Goal: Entertainment & Leisure: Consume media (video, audio)

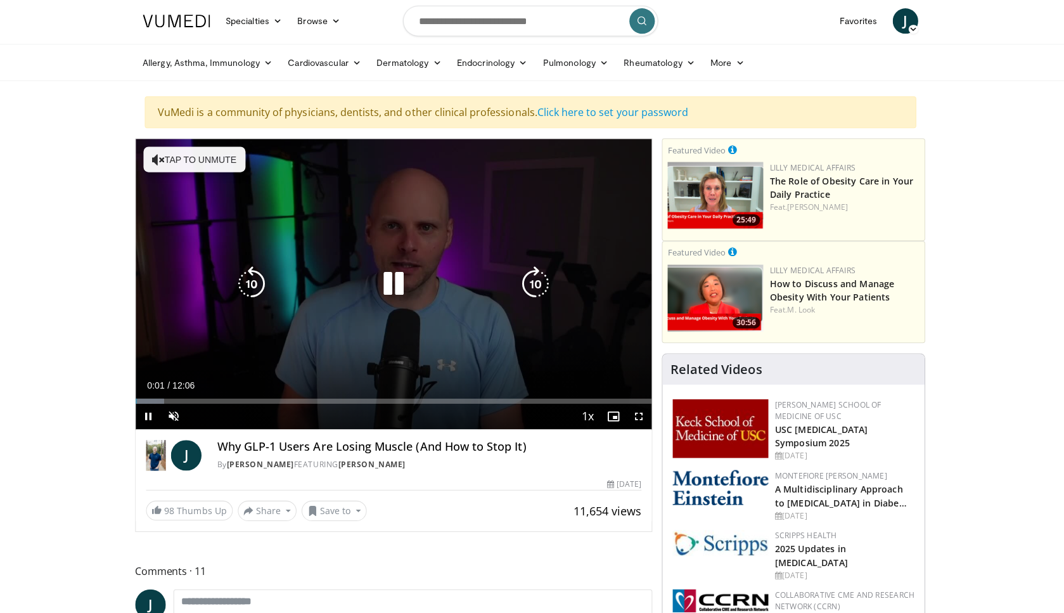
click at [176, 158] on button "Tap to unmute" at bounding box center [198, 160] width 101 height 25
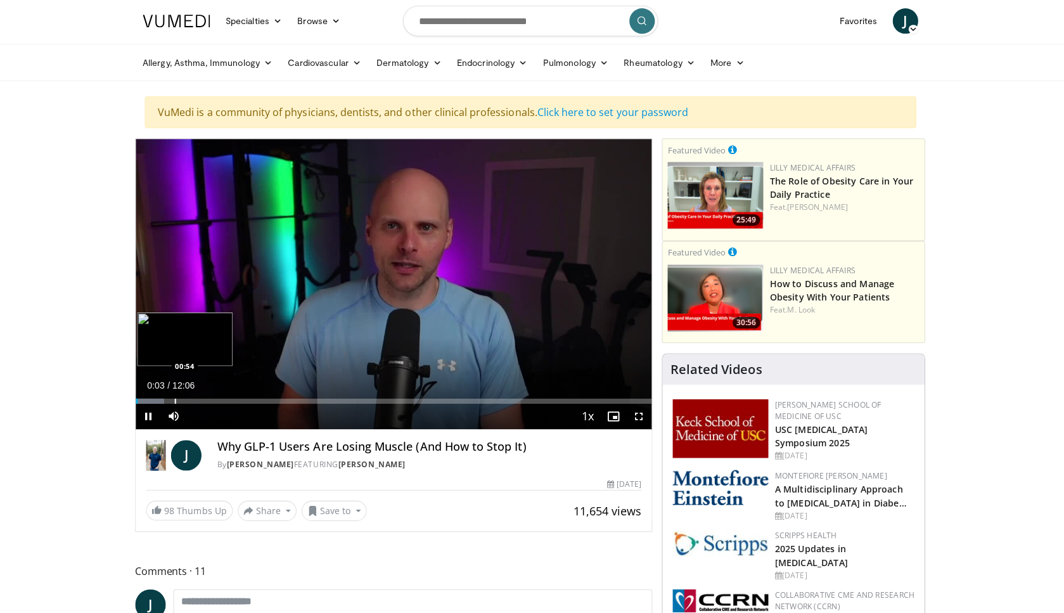
click at [179, 398] on div "Progress Bar" at bounding box center [179, 400] width 1 height 5
click at [638, 413] on span "Video Player" at bounding box center [639, 415] width 25 height 25
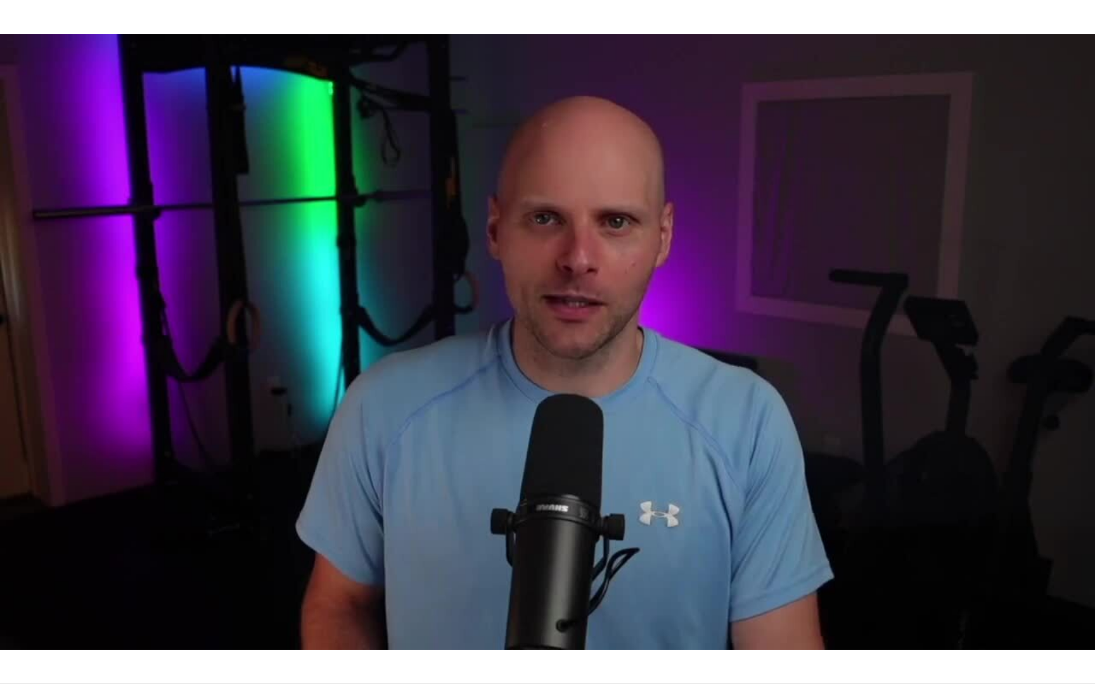
click at [535, 176] on div "10 seconds Tap to unmute" at bounding box center [547, 342] width 1095 height 684
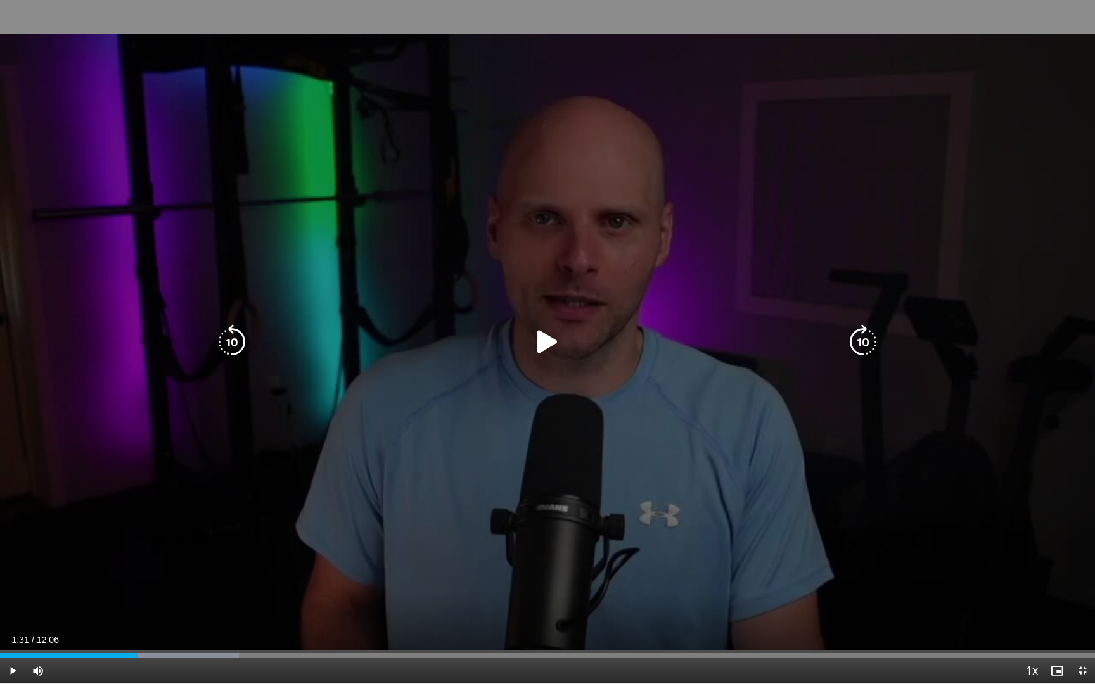
click at [544, 343] on icon "Video Player" at bounding box center [547, 341] width 35 height 35
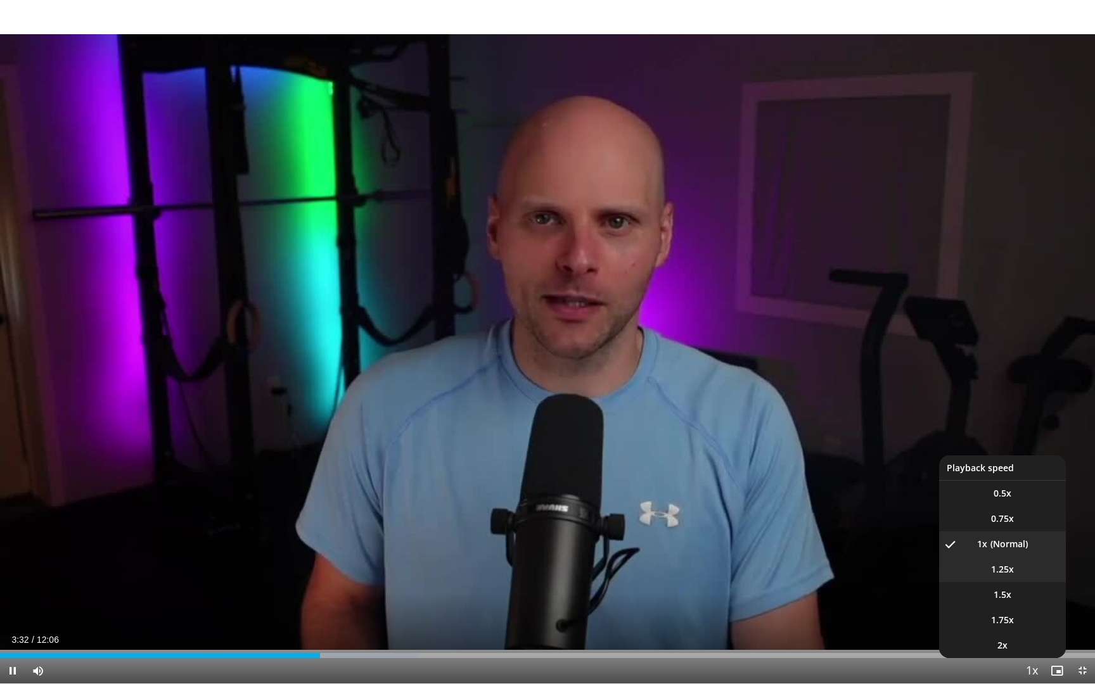
click at [991, 564] on span "1.25x" at bounding box center [1002, 569] width 23 height 13
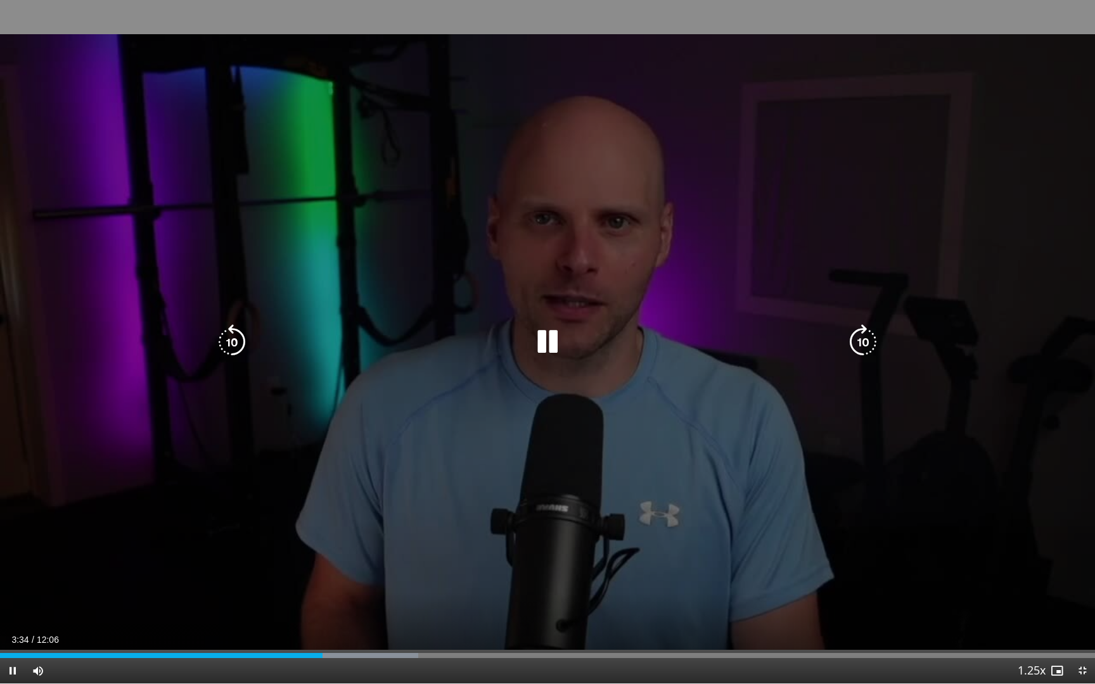
click at [720, 591] on div "10 seconds Tap to unmute" at bounding box center [547, 342] width 1095 height 684
